Goal: Task Accomplishment & Management: Manage account settings

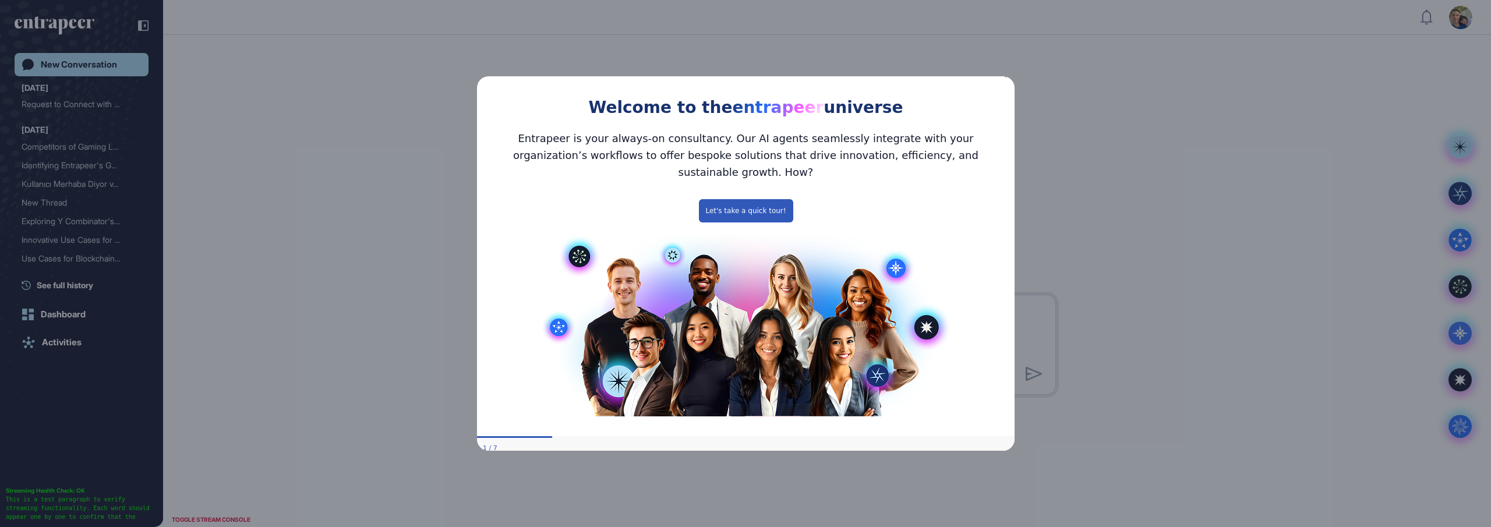
click at [1006, 77] on icon "Close Preview" at bounding box center [1007, 75] width 5 height 5
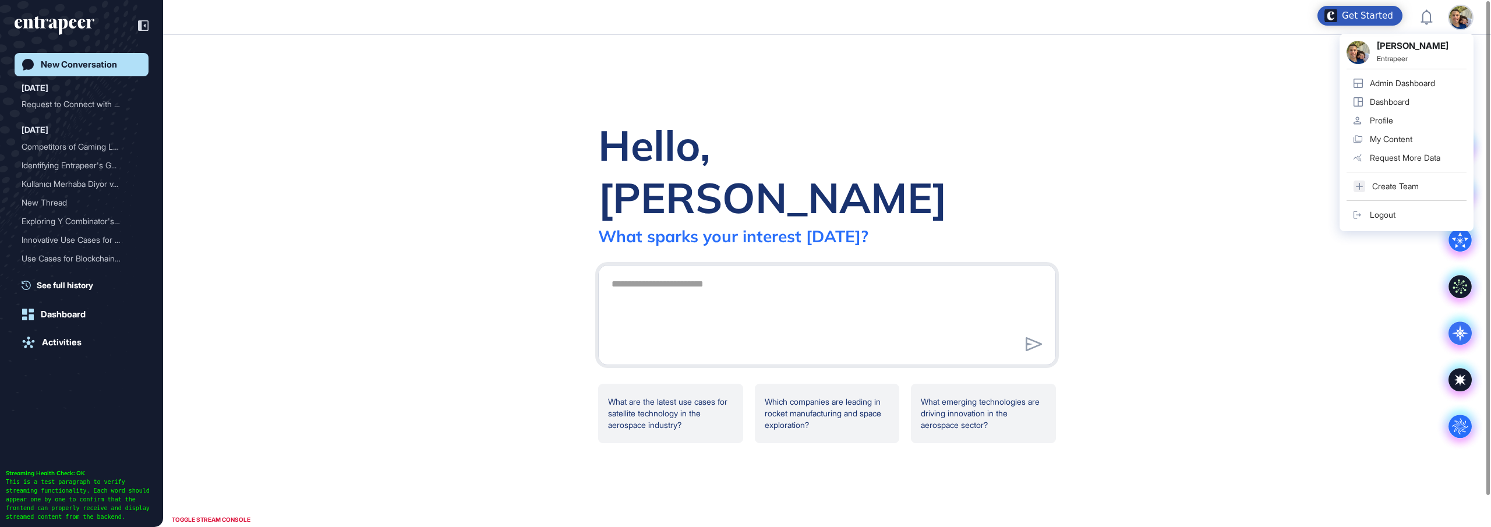
click at [1421, 80] on div "Admin Dashboard" at bounding box center [1402, 83] width 65 height 9
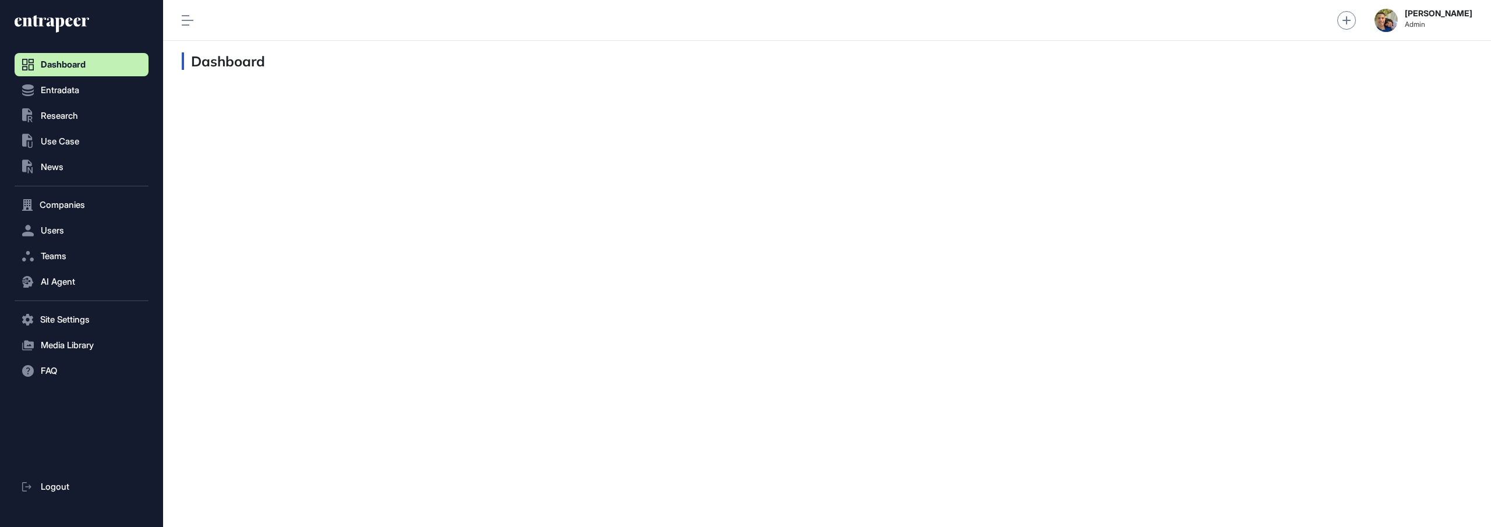
scroll to position [1, 1]
click at [88, 205] on button "Companies" at bounding box center [82, 204] width 134 height 23
click at [79, 226] on span "Company List" at bounding box center [63, 229] width 50 height 9
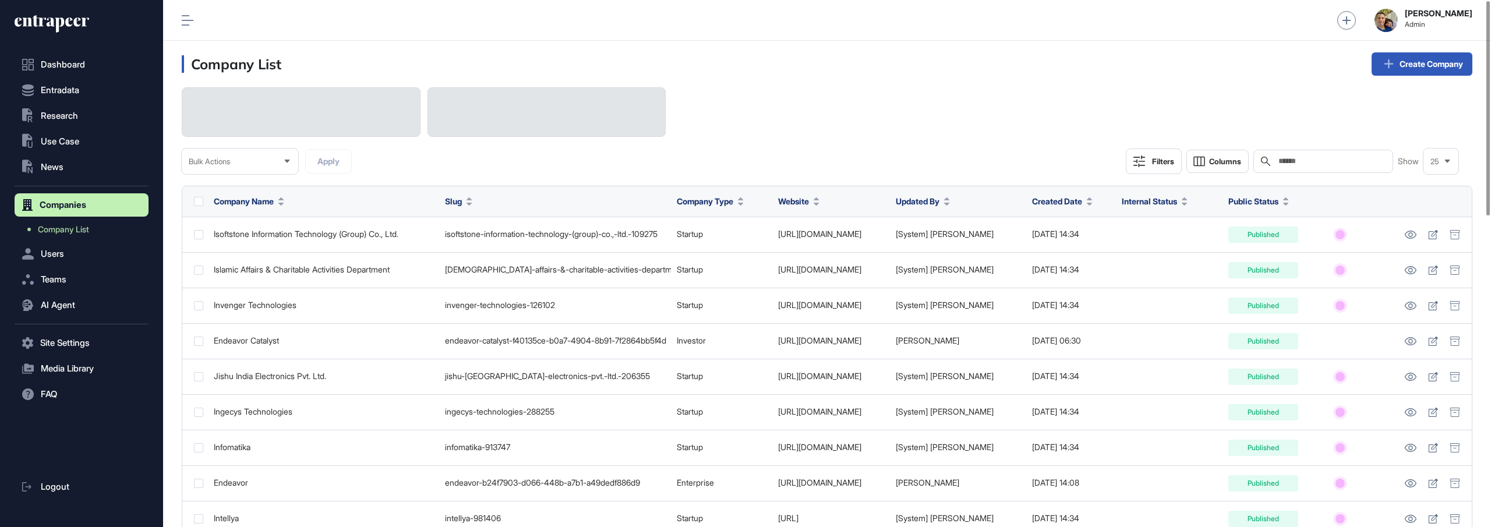
click at [1307, 163] on input "text" at bounding box center [1331, 161] width 108 height 9
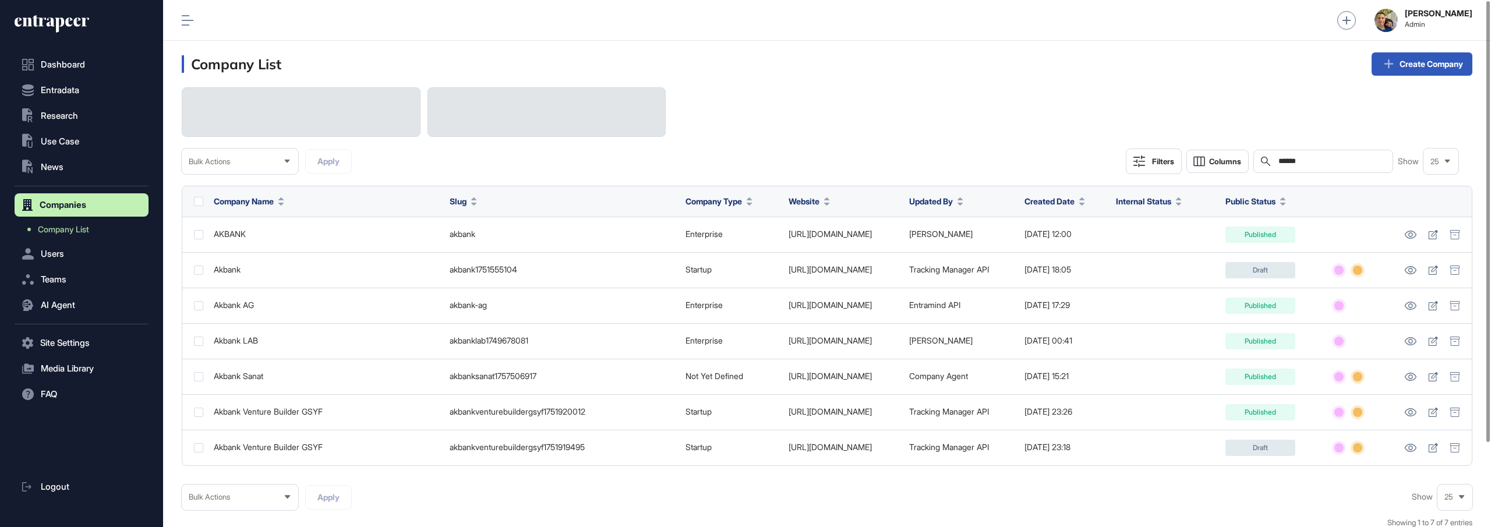
type input "******"
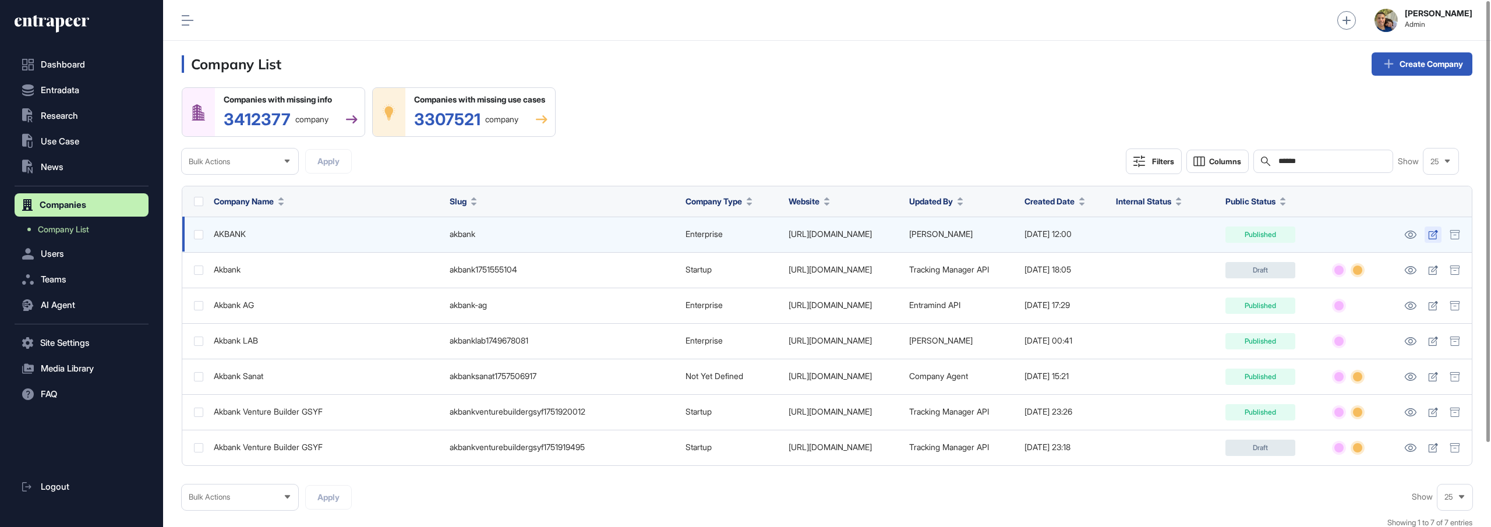
click at [1431, 235] on icon at bounding box center [1433, 234] width 10 height 9
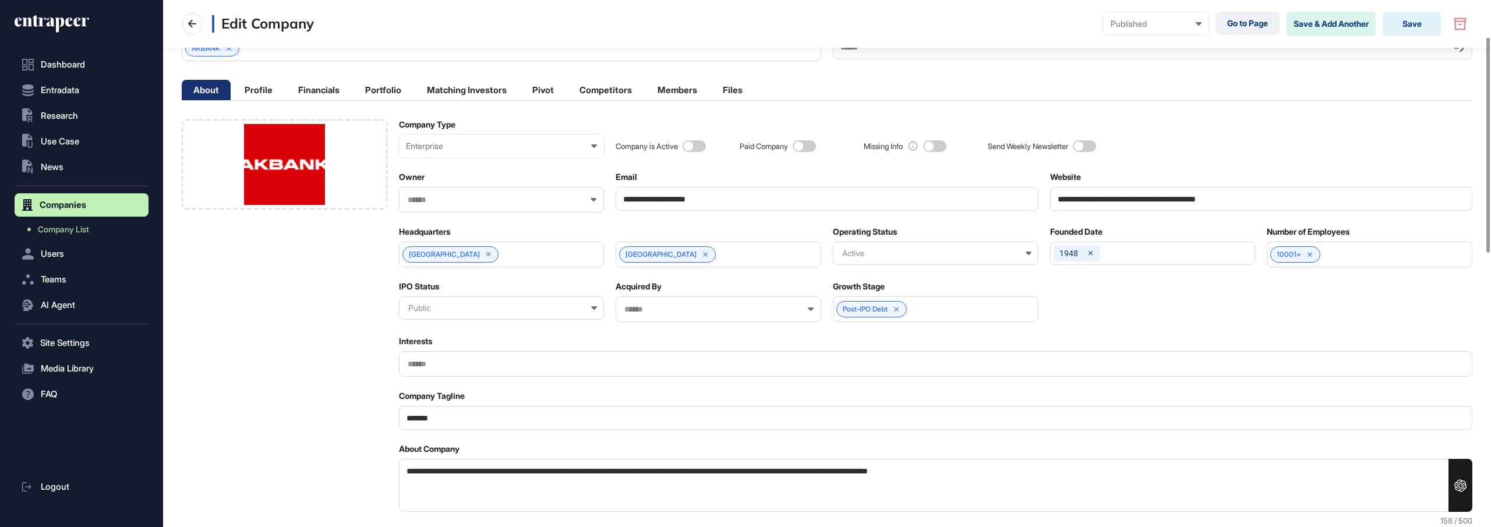
scroll to position [102, 0]
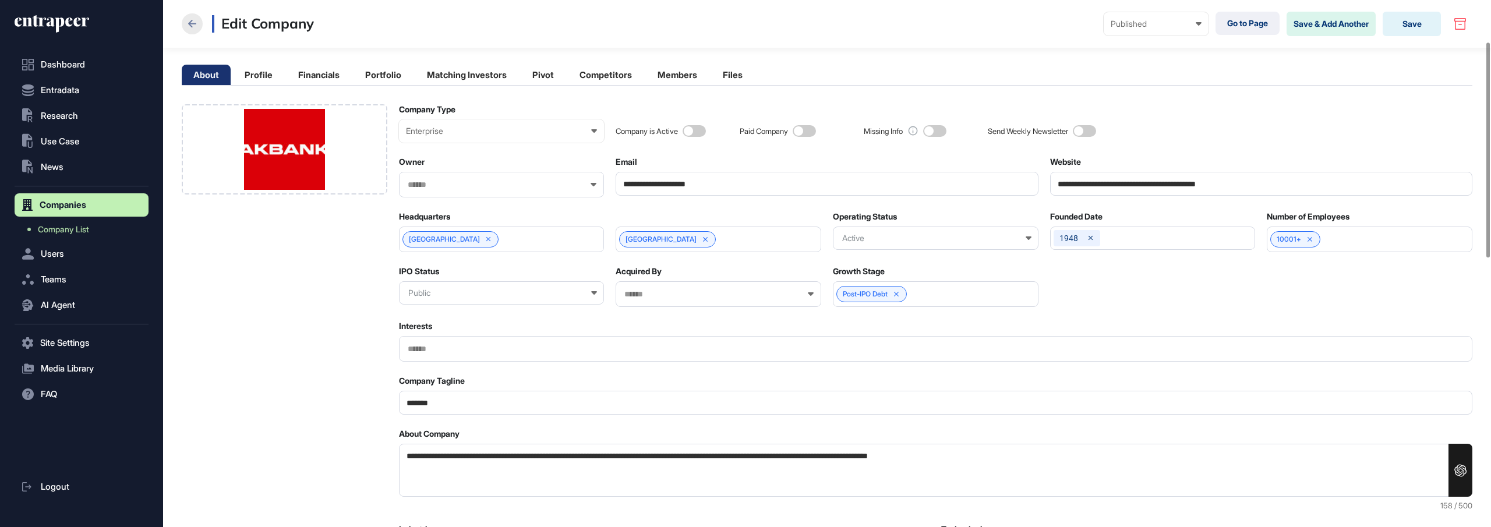
click at [189, 24] on icon at bounding box center [192, 24] width 8 height 8
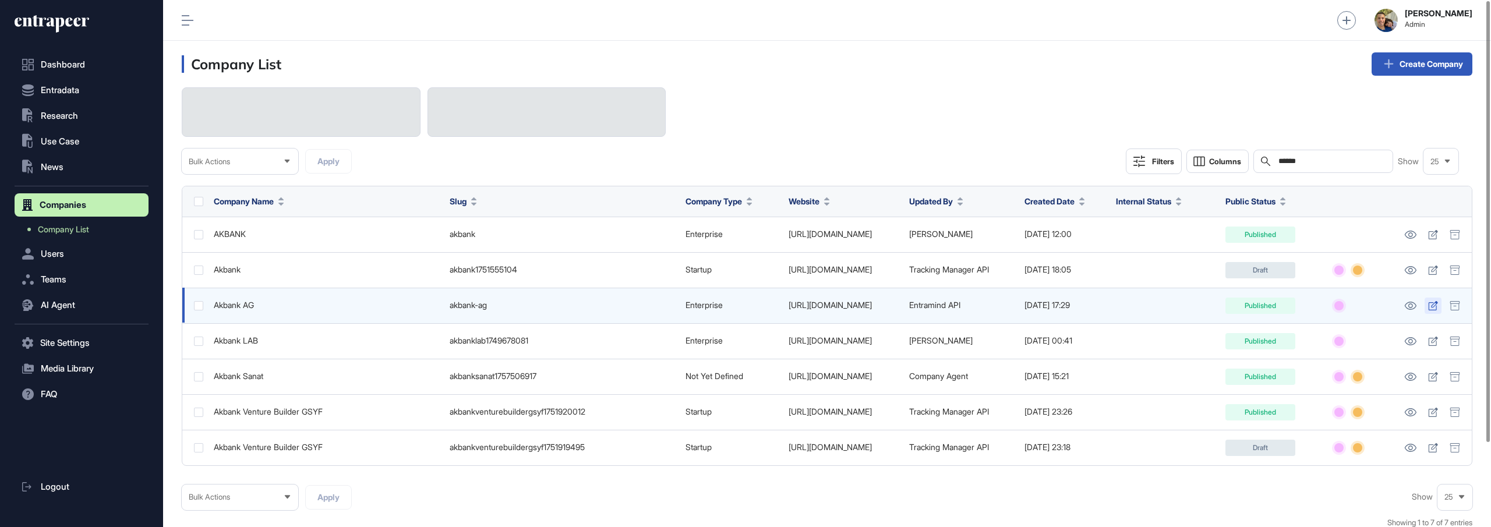
click at [1432, 304] on icon at bounding box center [1432, 305] width 9 height 9
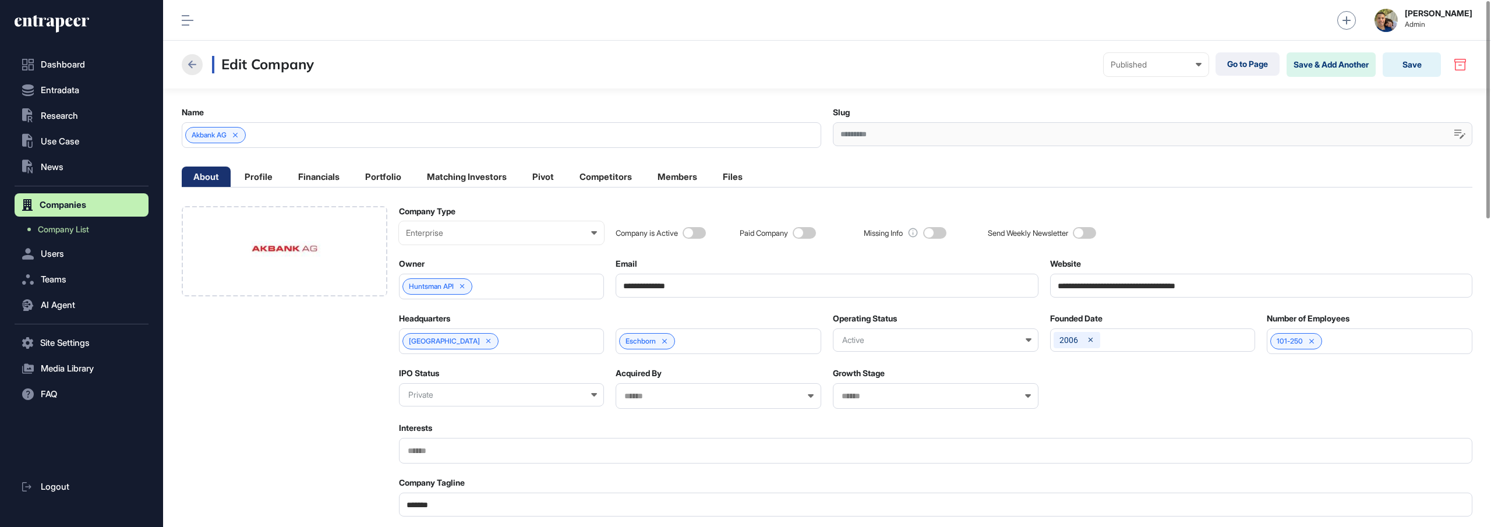
click at [190, 65] on icon at bounding box center [192, 65] width 8 height 8
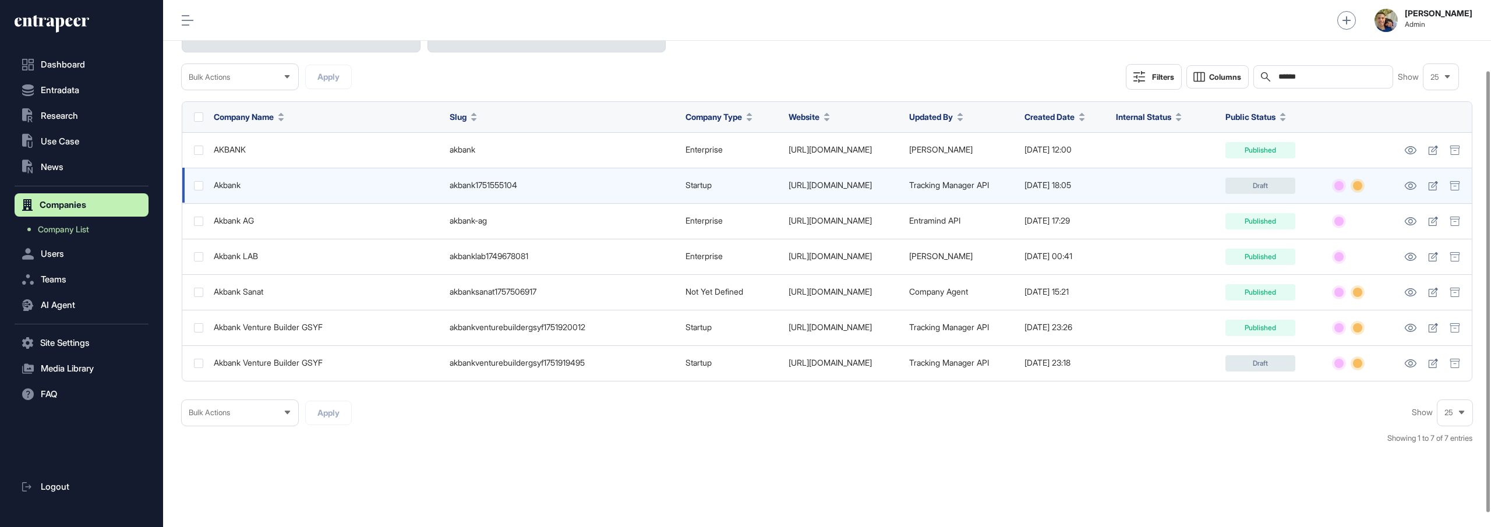
scroll to position [87, 0]
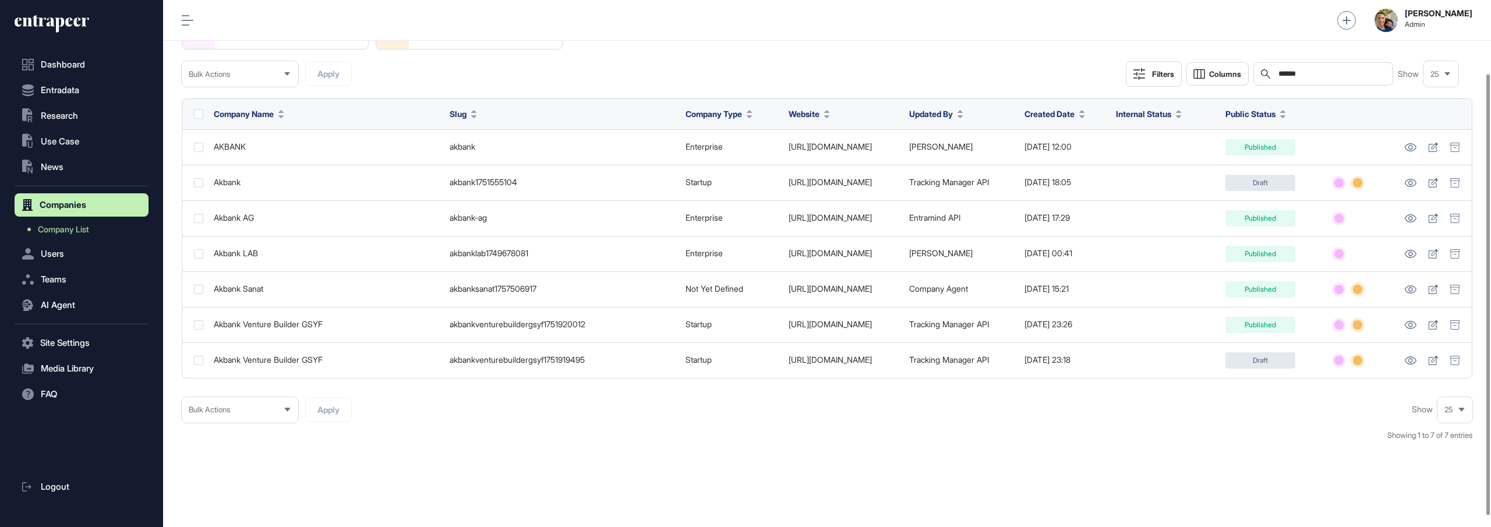
click at [991, 37] on div "[PERSON_NAME] Admin" at bounding box center [827, 20] width 1328 height 41
